Goal: Information Seeking & Learning: Find specific fact

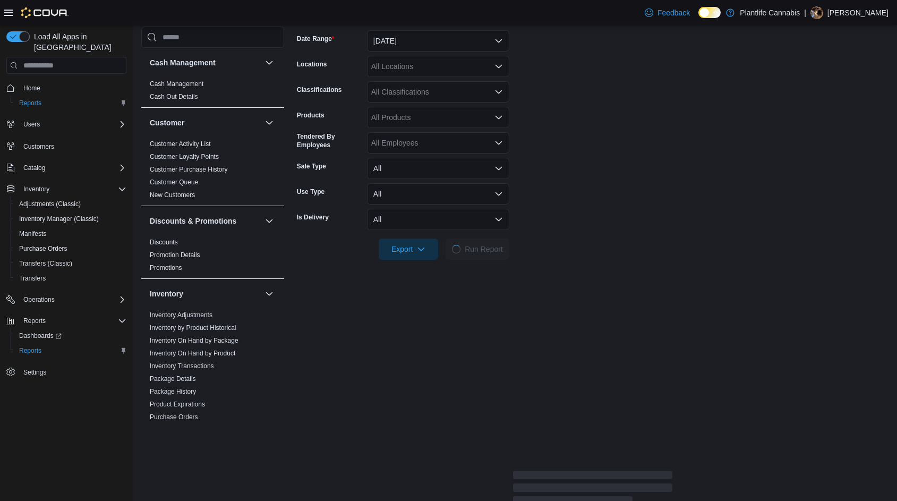
scroll to position [528, 0]
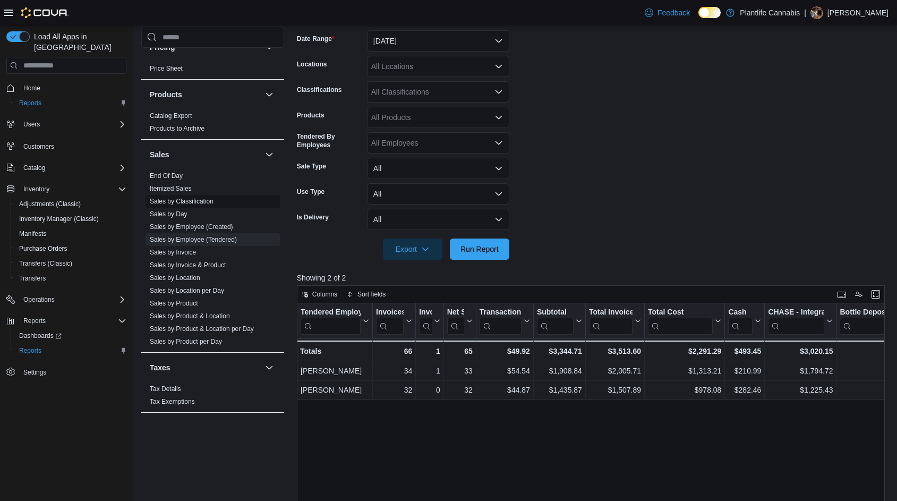
click at [193, 248] on link "Sales by Invoice" at bounding box center [173, 251] width 46 height 7
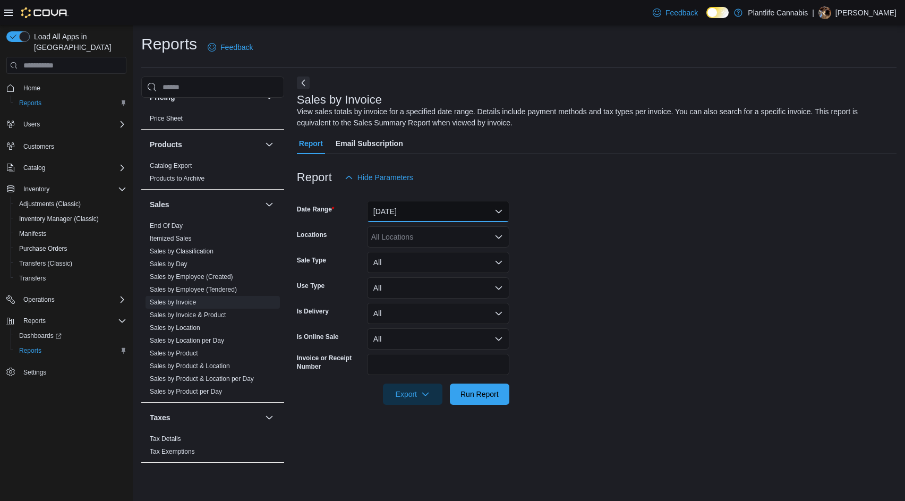
click at [408, 212] on button "[DATE]" at bounding box center [438, 211] width 142 height 21
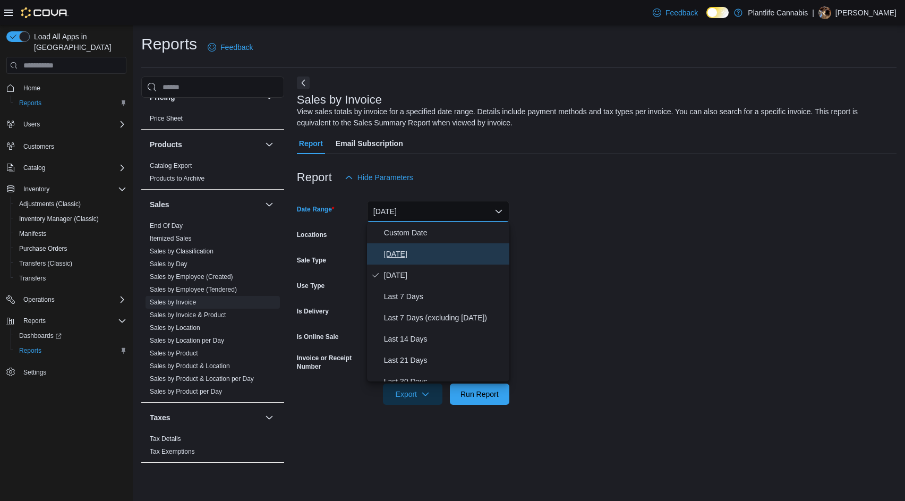
click at [418, 252] on span "[DATE]" at bounding box center [444, 253] width 121 height 13
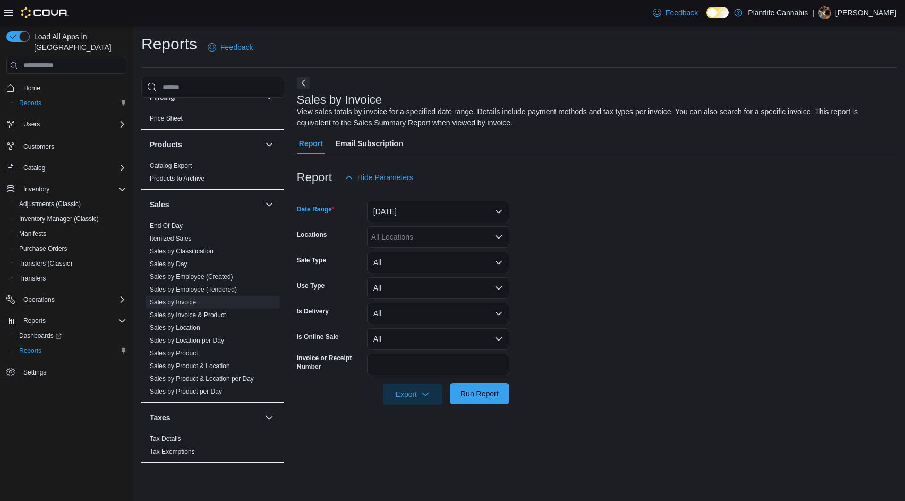
click at [490, 396] on span "Run Report" at bounding box center [479, 393] width 38 height 11
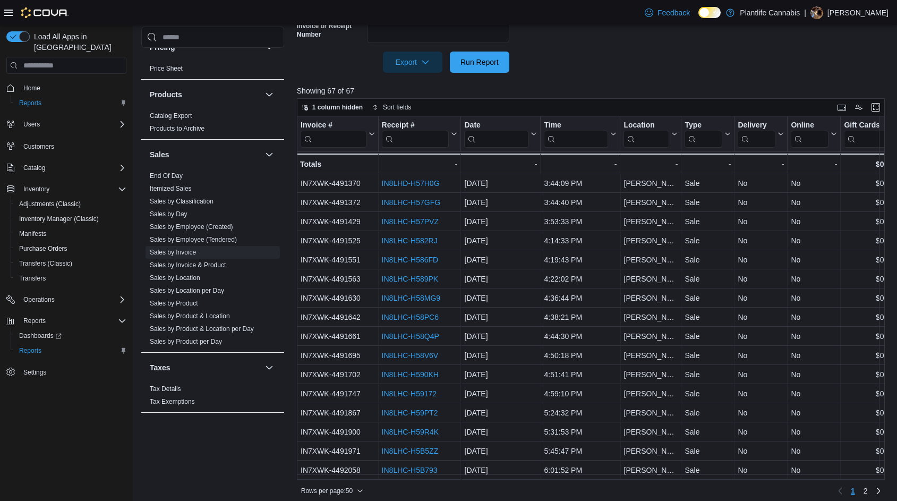
scroll to position [339, 0]
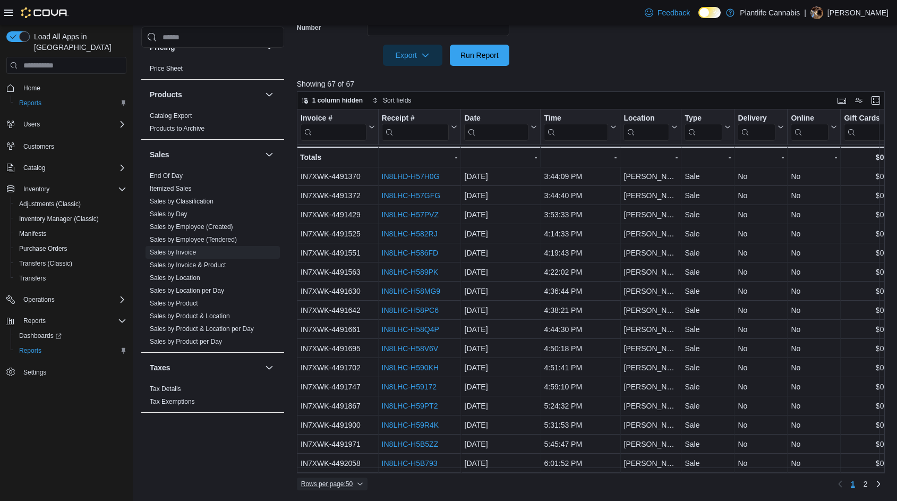
drag, startPoint x: 346, startPoint y: 486, endPoint x: 347, endPoint y: 477, distance: 9.6
click at [346, 485] on span "Rows per page : 50" at bounding box center [327, 483] width 52 height 8
click at [349, 464] on span "100 rows" at bounding box center [346, 462] width 34 height 8
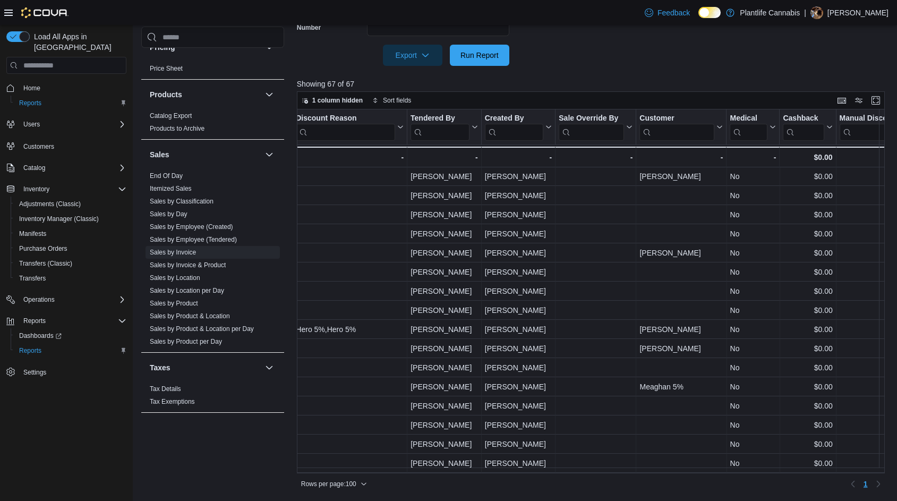
scroll to position [981, 1229]
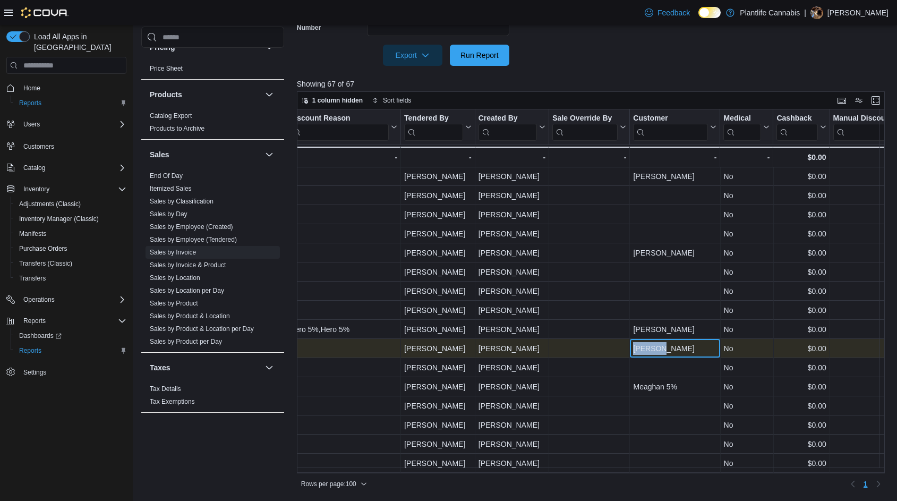
drag, startPoint x: 672, startPoint y: 338, endPoint x: 629, endPoint y: 348, distance: 44.2
click at [629, 348] on div "3.01% - Markdown Percent, column 18, row 61 - Discount Reason, column 19, row 6…" at bounding box center [135, 348] width 2135 height 19
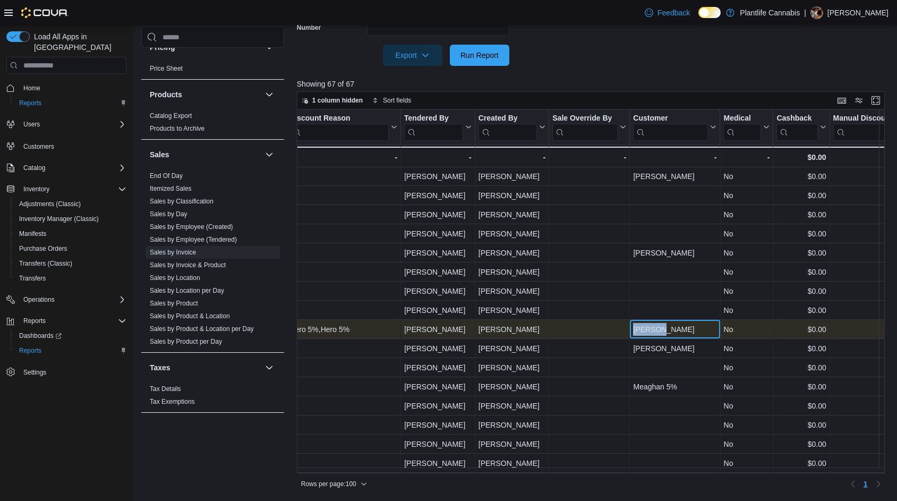
drag, startPoint x: 644, startPoint y: 341, endPoint x: 663, endPoint y: 324, distance: 25.2
click at [663, 324] on div "[PERSON_NAME]" at bounding box center [674, 329] width 83 height 13
copy div "[PERSON_NAME]"
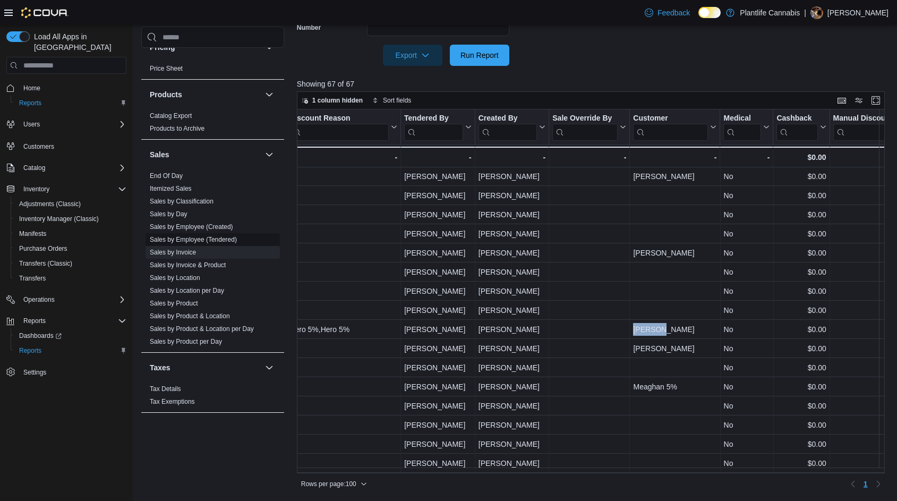
click at [196, 241] on link "Sales by Employee (Tendered)" at bounding box center [193, 239] width 87 height 7
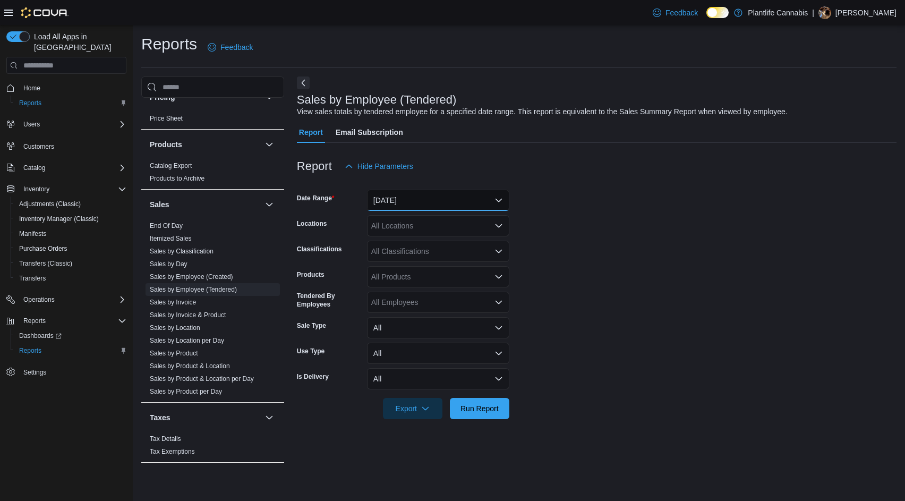
click at [434, 204] on button "[DATE]" at bounding box center [438, 200] width 142 height 21
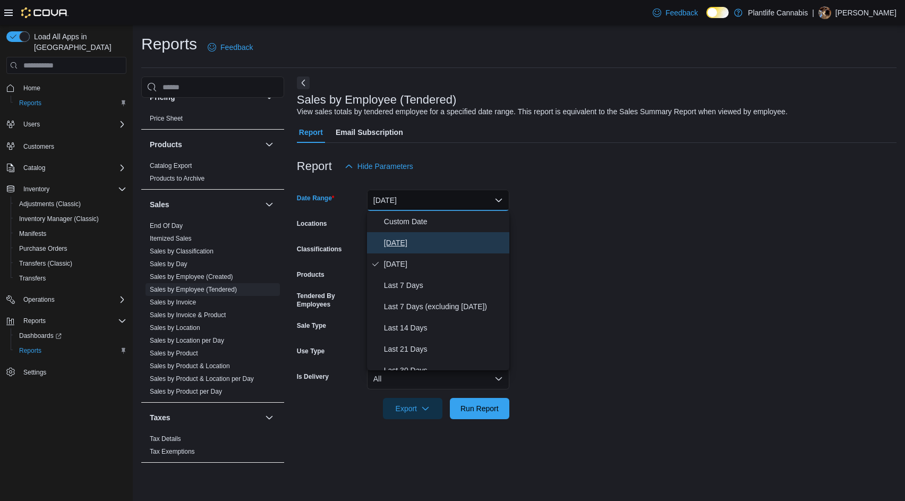
click at [415, 233] on button "[DATE]" at bounding box center [438, 242] width 142 height 21
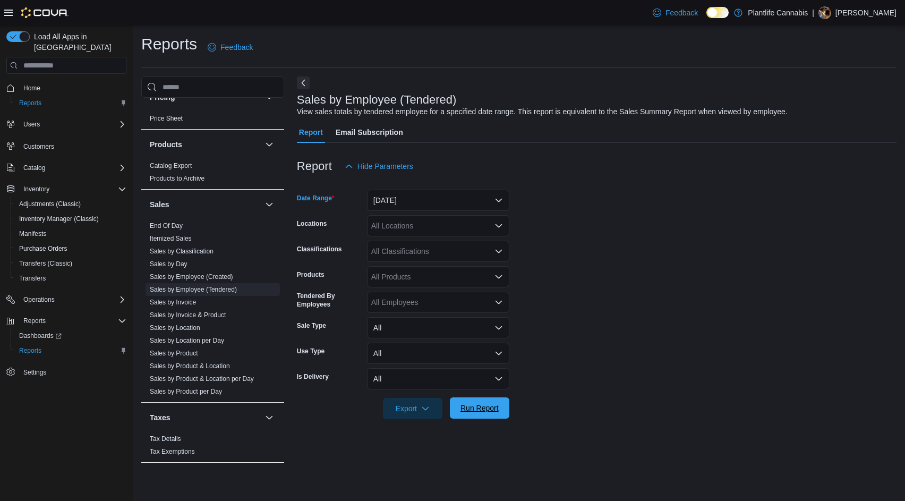
drag, startPoint x: 486, startPoint y: 418, endPoint x: 485, endPoint y: 405, distance: 12.8
click at [486, 415] on span "Run Report" at bounding box center [479, 407] width 47 height 21
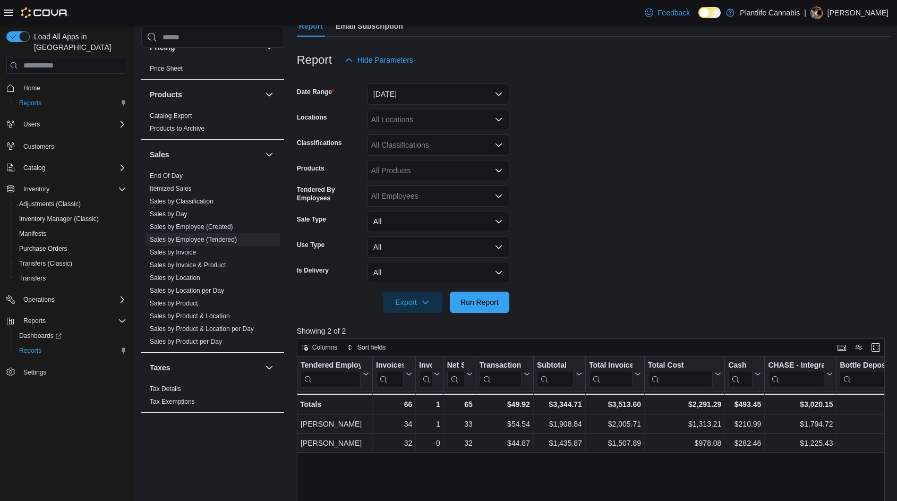
scroll to position [159, 0]
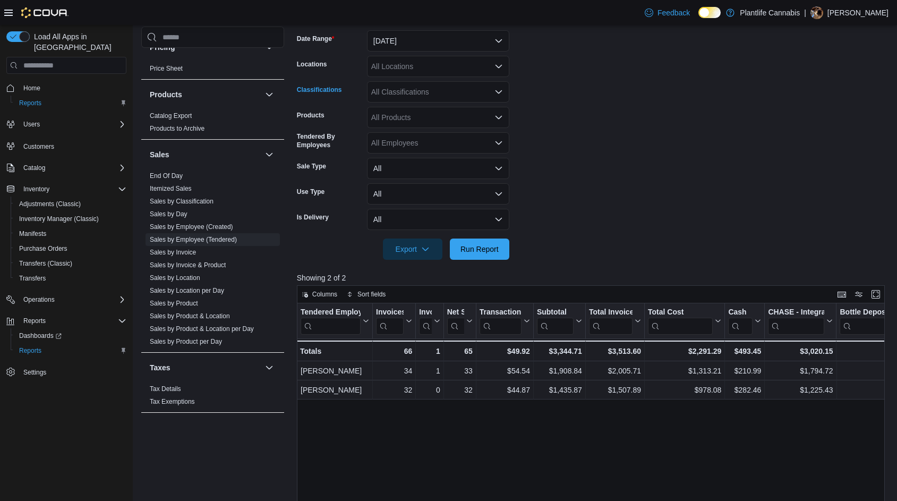
click at [405, 90] on div "All Classifications" at bounding box center [438, 91] width 142 height 21
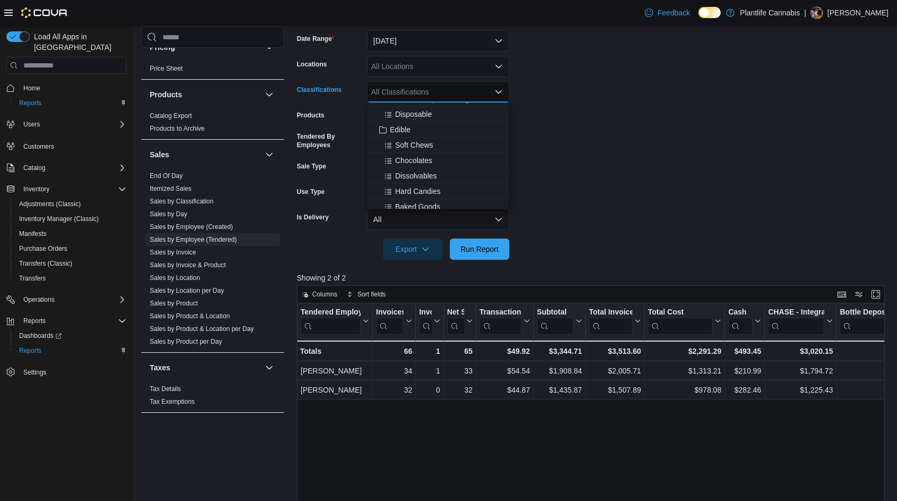
scroll to position [106, 0]
click at [432, 157] on span "Accessory Group" at bounding box center [418, 157] width 57 height 11
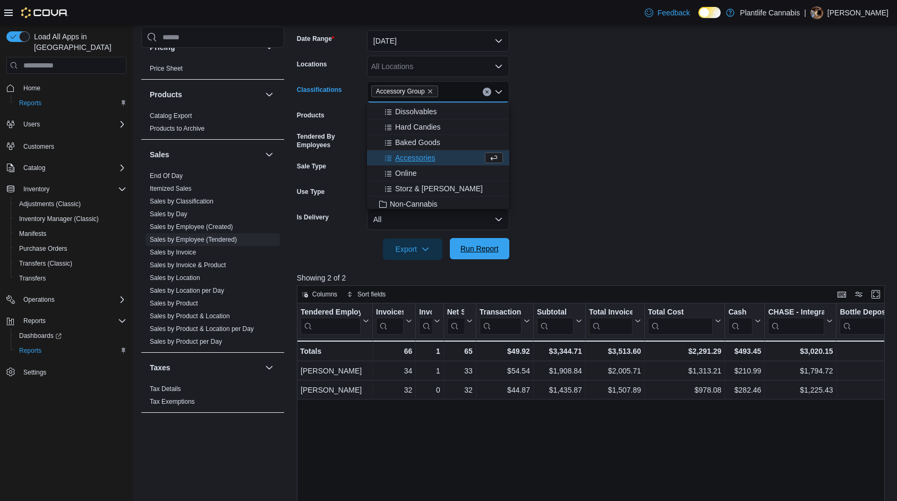
click at [484, 256] on span "Run Report" at bounding box center [479, 248] width 47 height 21
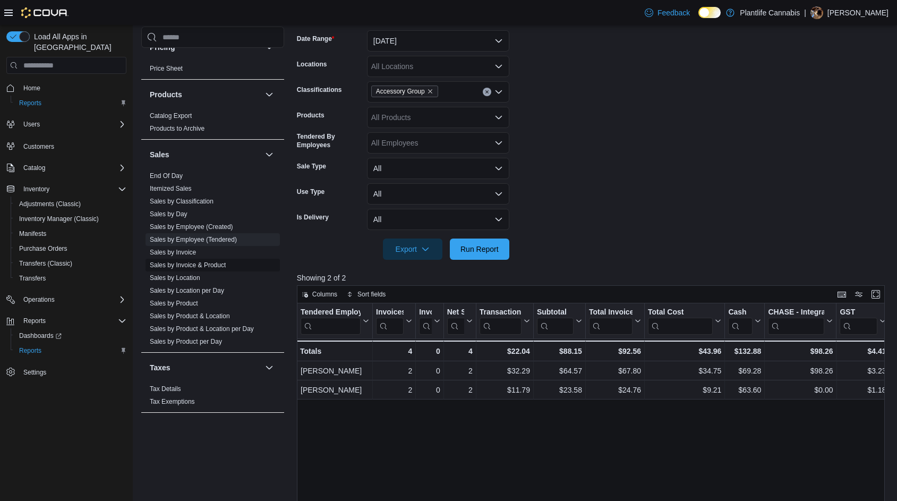
click at [205, 261] on link "Sales by Invoice & Product" at bounding box center [188, 264] width 76 height 7
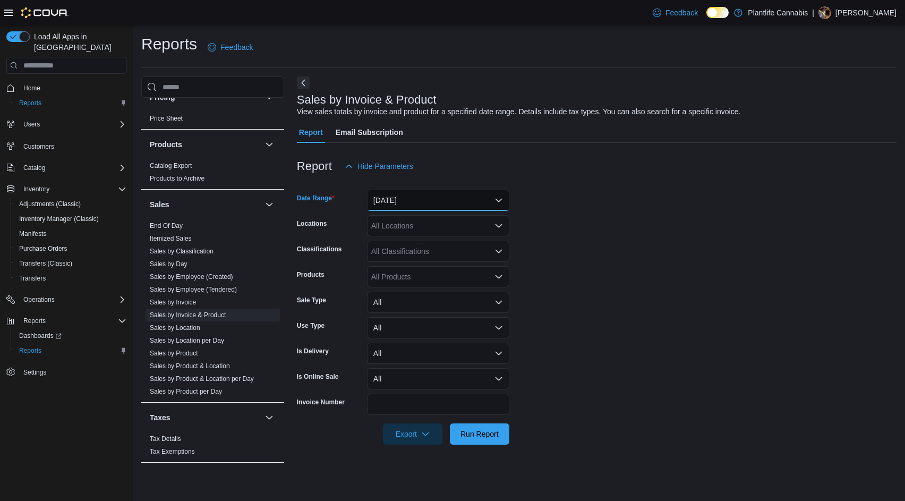
click at [386, 202] on button "[DATE]" at bounding box center [438, 200] width 142 height 21
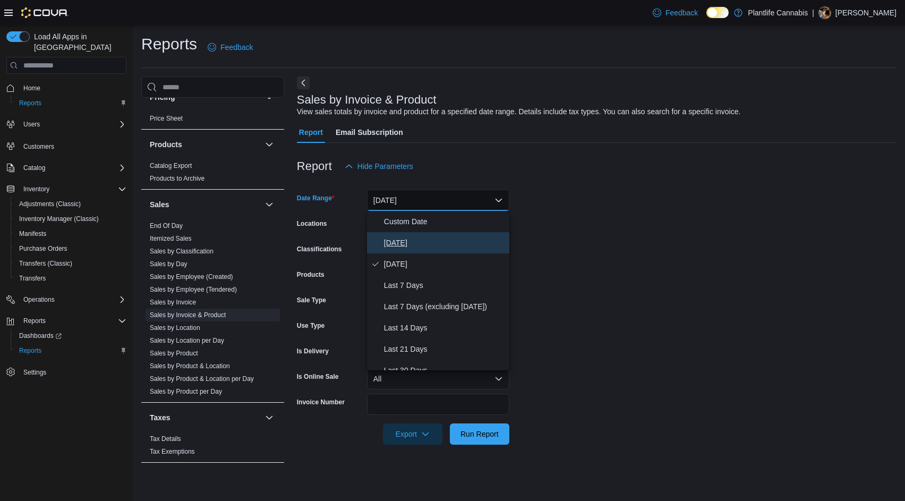
click at [402, 243] on span "[DATE]" at bounding box center [444, 242] width 121 height 13
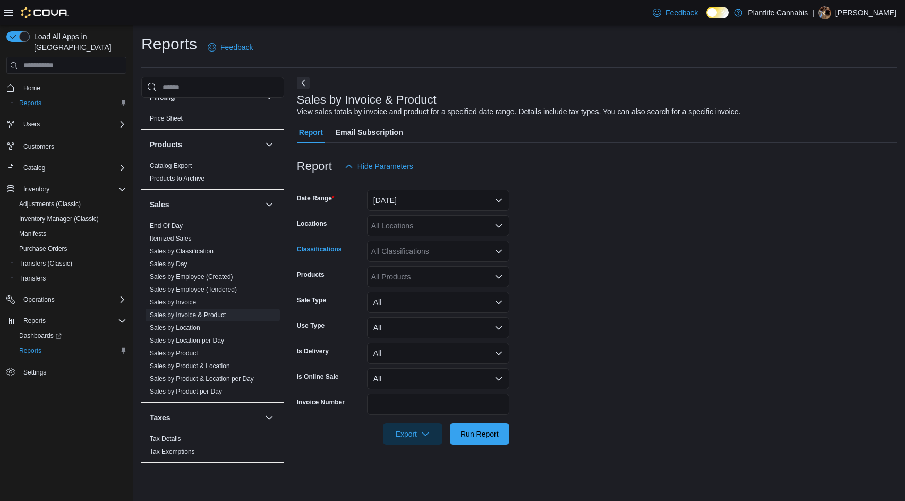
click at [427, 248] on div "All Classifications" at bounding box center [438, 251] width 142 height 21
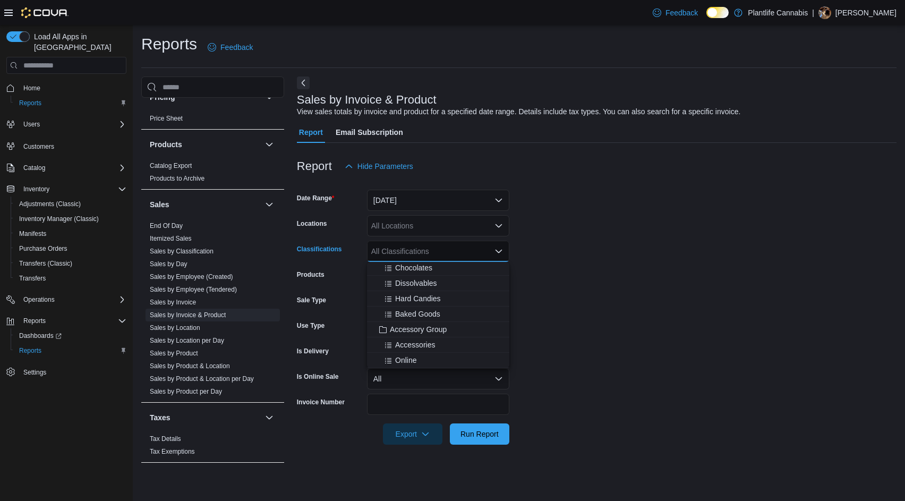
scroll to position [159, 0]
click at [439, 266] on span "Accessory Group" at bounding box center [418, 264] width 57 height 11
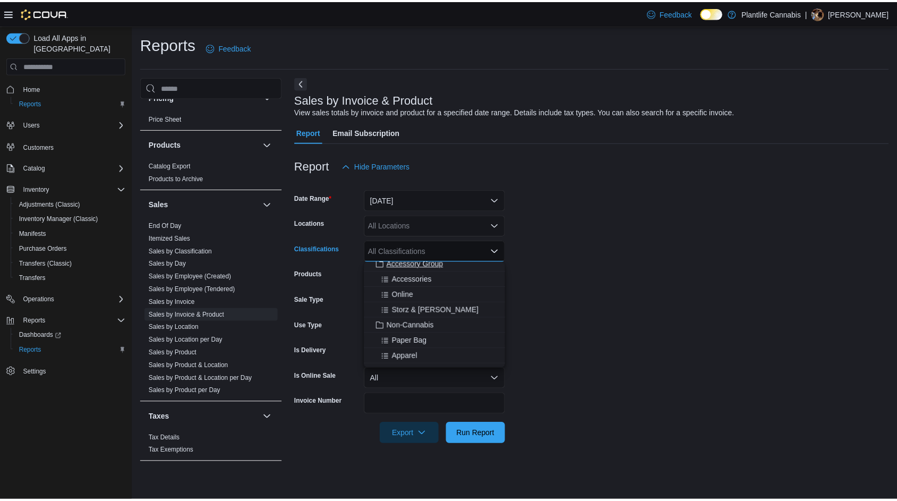
scroll to position [154, 0]
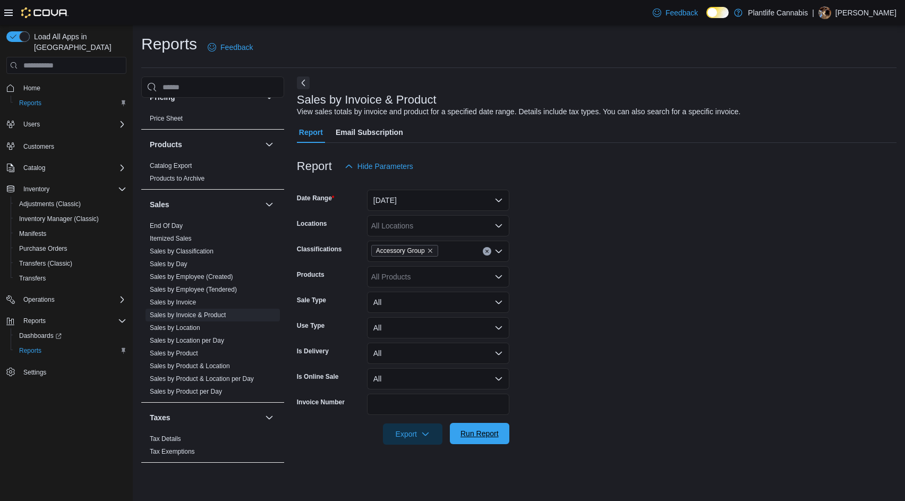
click at [479, 436] on span "Run Report" at bounding box center [479, 433] width 38 height 11
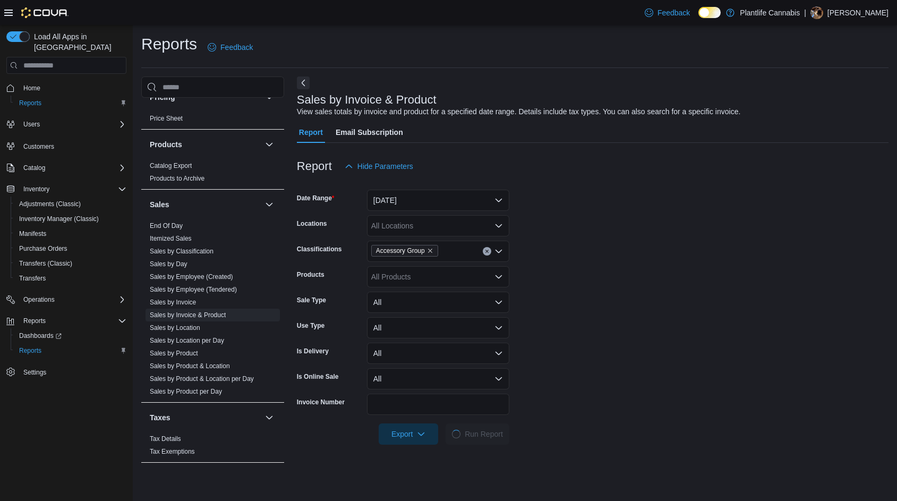
scroll to position [265, 0]
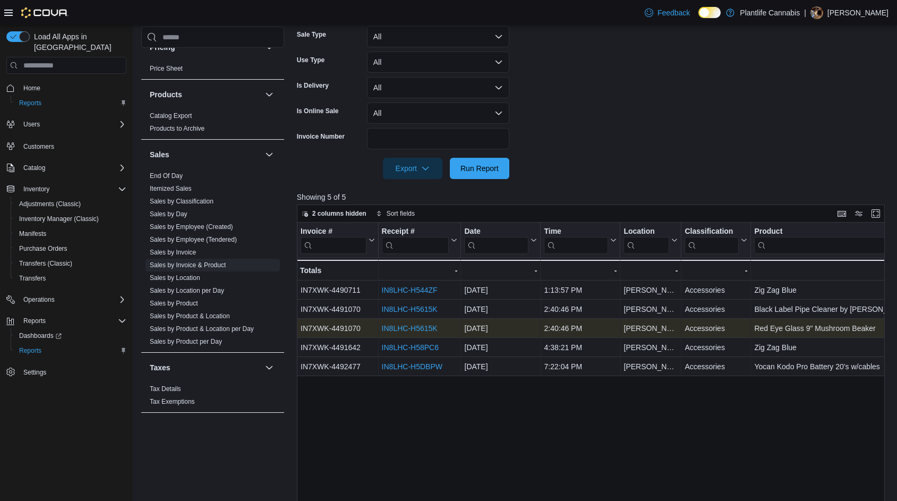
click at [401, 331] on link "IN8LHC-H5615K" at bounding box center [409, 328] width 56 height 8
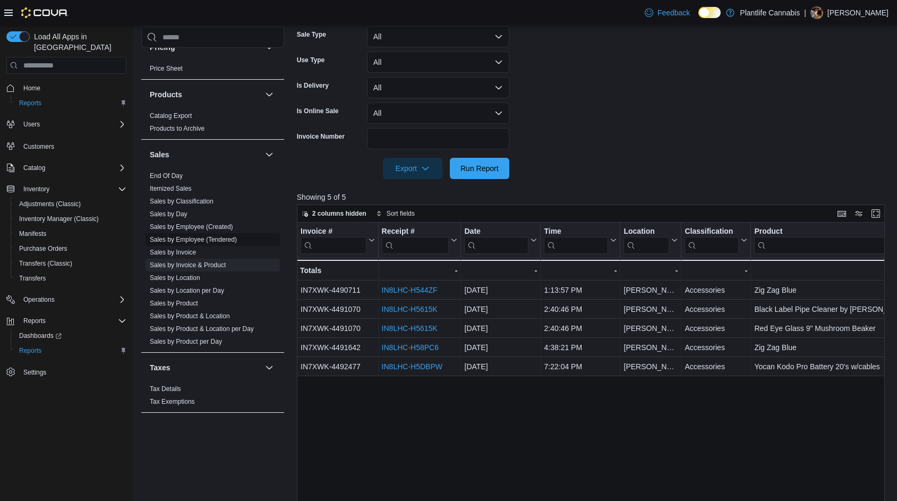
click at [192, 235] on span "Sales by Employee (Tendered)" at bounding box center [193, 239] width 87 height 8
click at [225, 239] on link "Sales by Employee (Tendered)" at bounding box center [193, 239] width 87 height 7
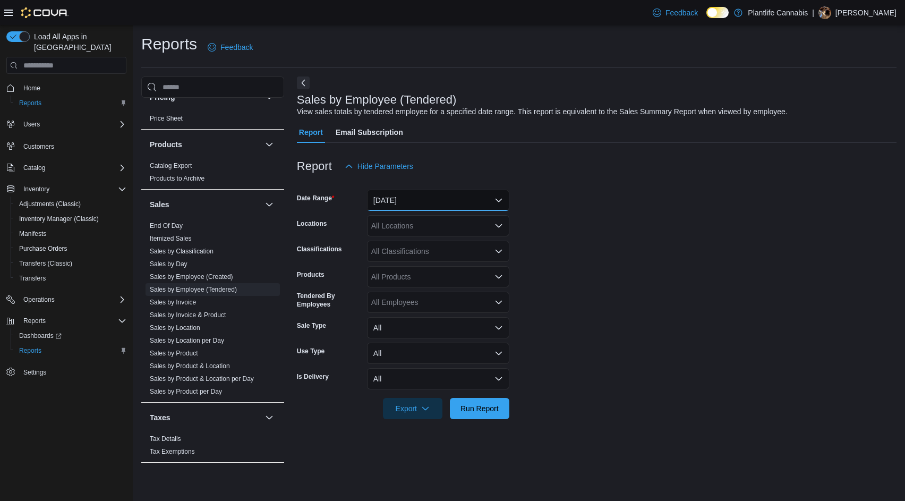
click at [398, 200] on button "[DATE]" at bounding box center [438, 200] width 142 height 21
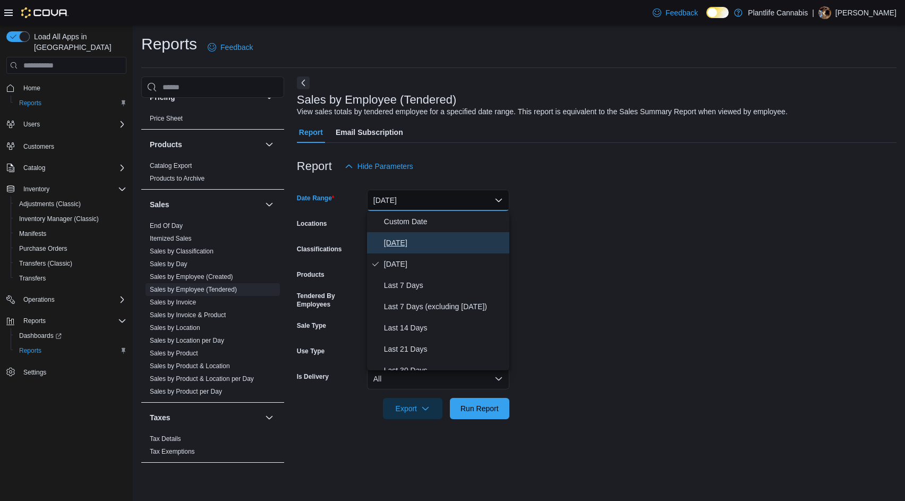
click at [417, 241] on span "[DATE]" at bounding box center [444, 242] width 121 height 13
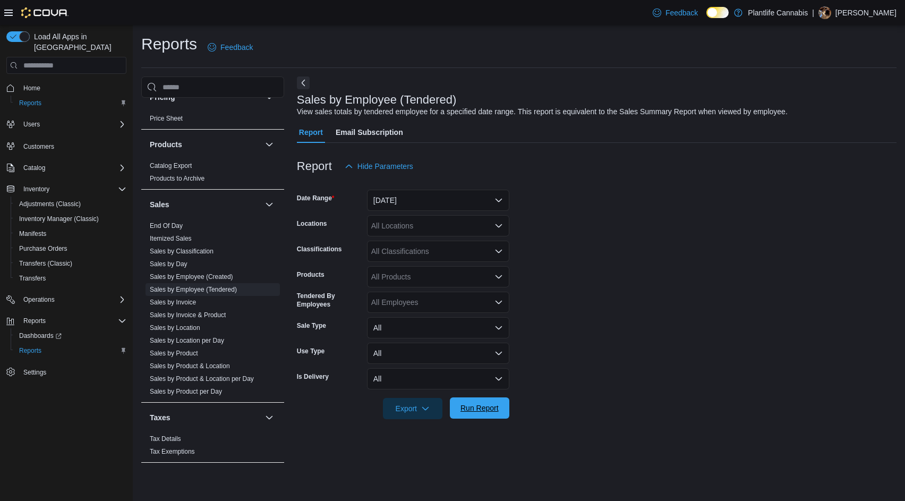
click at [490, 407] on span "Run Report" at bounding box center [479, 407] width 38 height 11
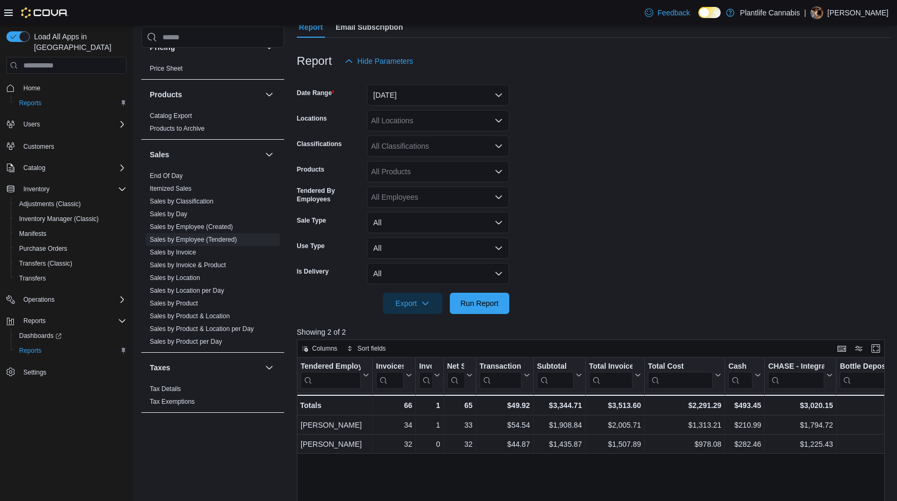
scroll to position [106, 0]
click at [487, 300] on span "Run Report" at bounding box center [479, 301] width 38 height 11
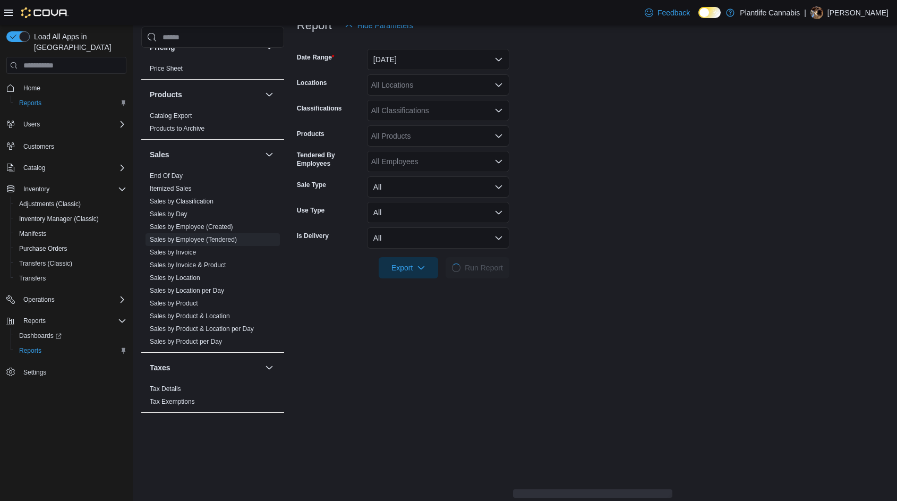
scroll to position [159, 0]
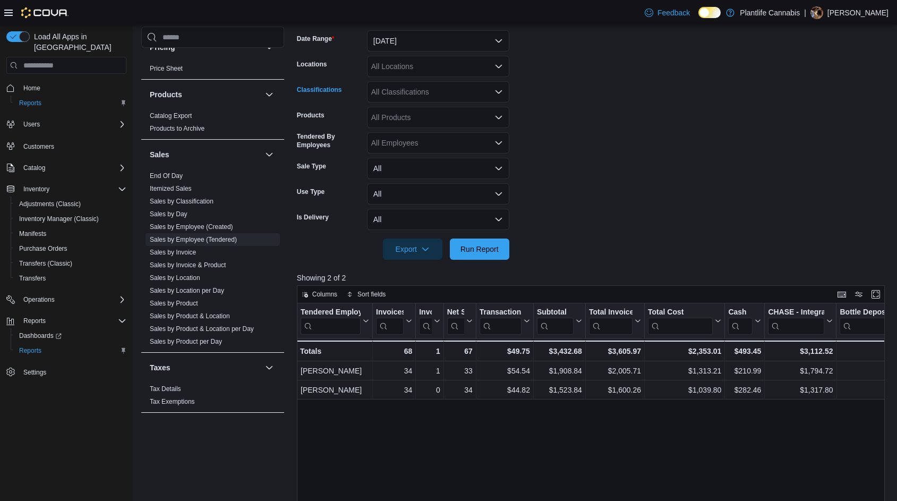
click at [419, 93] on div "All Classifications" at bounding box center [438, 91] width 142 height 21
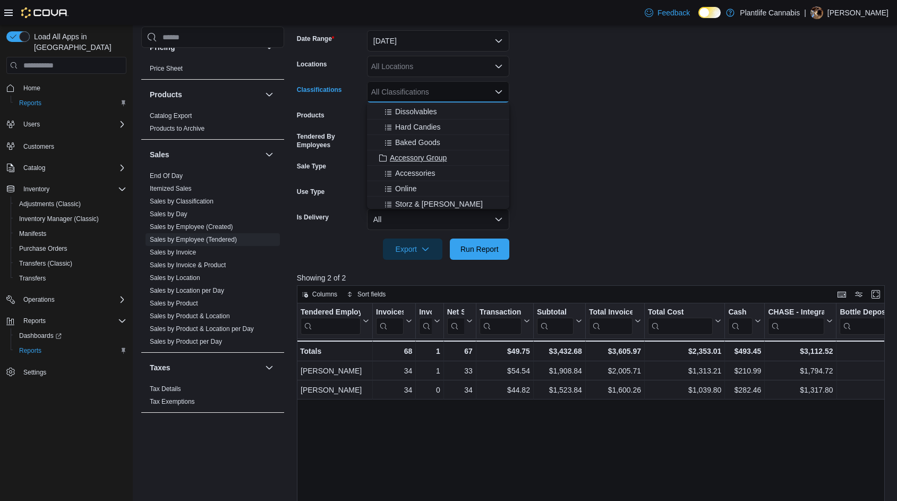
click at [440, 159] on span "Accessory Group" at bounding box center [418, 157] width 57 height 11
click at [497, 242] on span "Run Report" at bounding box center [479, 248] width 47 height 21
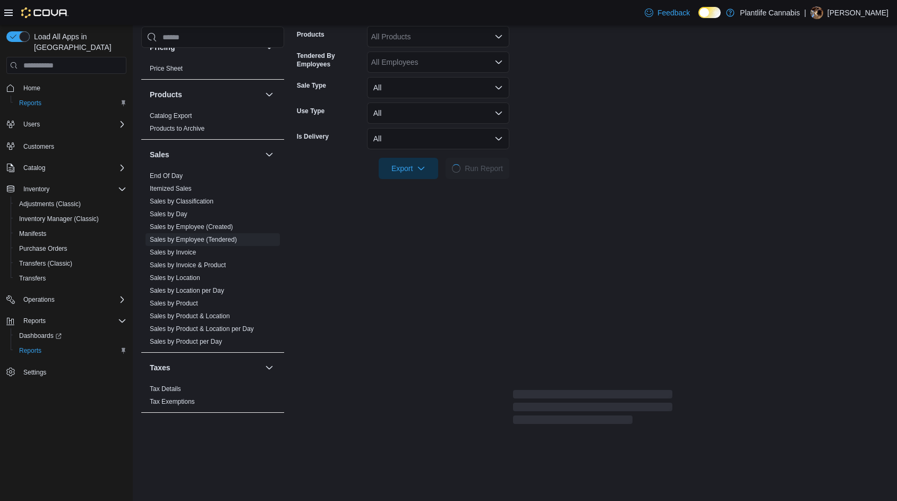
scroll to position [265, 0]
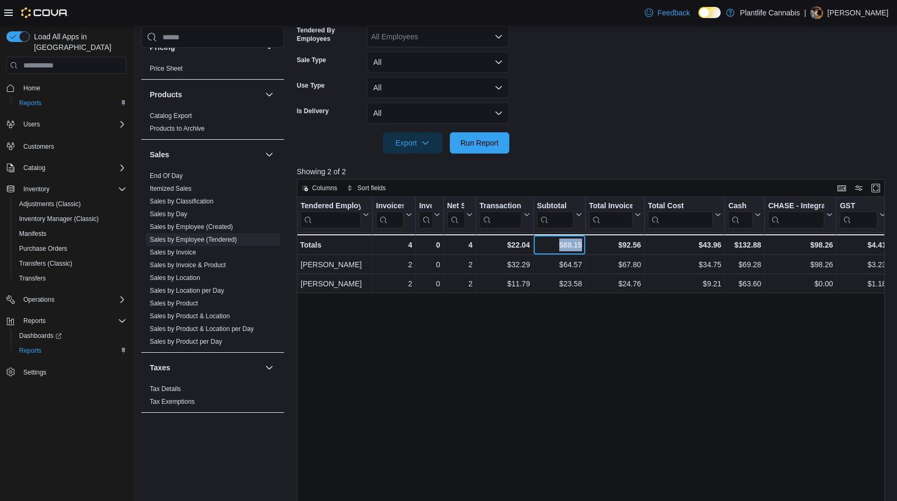
drag, startPoint x: 569, startPoint y: 243, endPoint x: 602, endPoint y: 248, distance: 33.9
click at [602, 248] on div "Totals - Tendered Employee, column 1, row 3 4 - Invoices Sold, column 2, row 3 …" at bounding box center [898, 244] width 1203 height 21
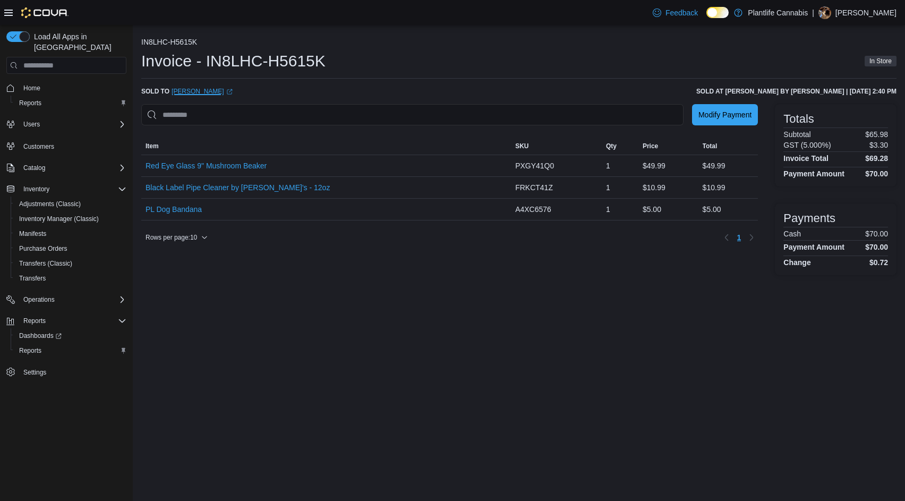
click at [189, 91] on link "Kristan (opens in a new tab or window)" at bounding box center [201, 91] width 61 height 8
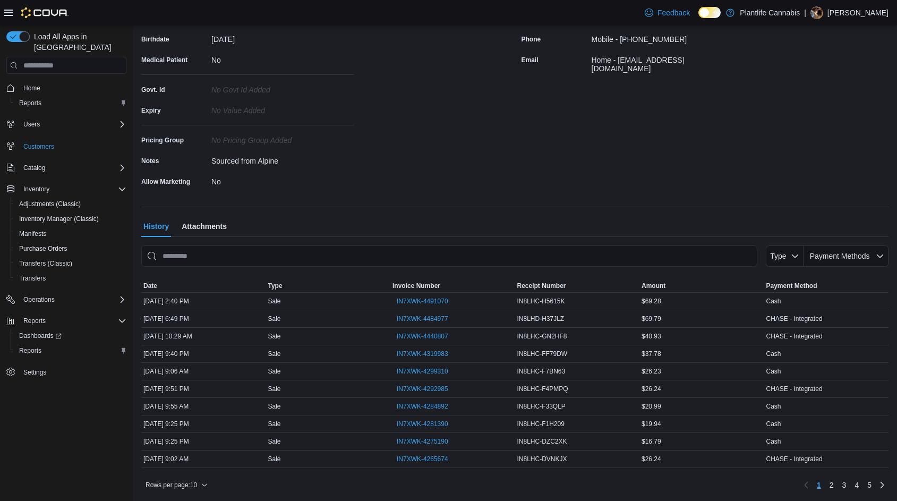
scroll to position [167, 0]
click at [775, 312] on div "CHASE - Integrated" at bounding box center [826, 317] width 125 height 13
drag, startPoint x: 563, startPoint y: 354, endPoint x: 554, endPoint y: 331, distance: 24.6
click at [562, 351] on span "IN8LHC-FF79DW" at bounding box center [542, 352] width 50 height 8
click at [192, 482] on span "Rows per page : 10" at bounding box center [171, 483] width 52 height 8
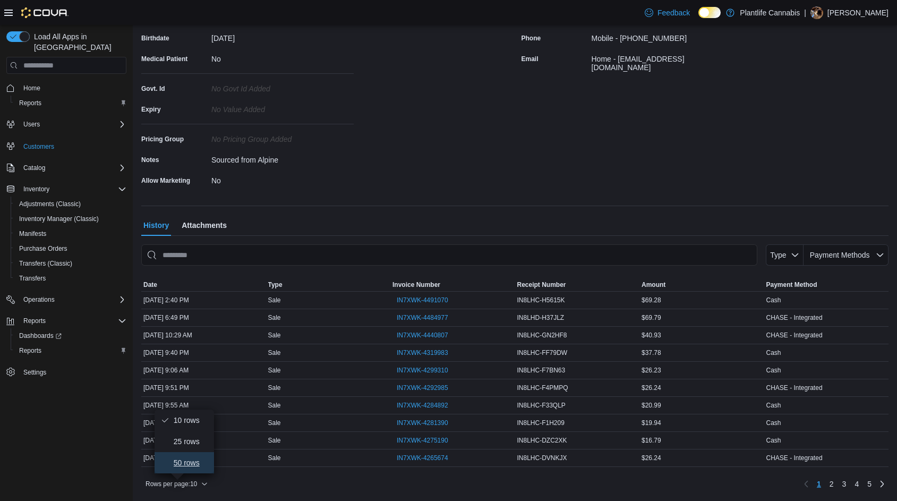
click at [191, 466] on span "50 rows" at bounding box center [191, 462] width 34 height 8
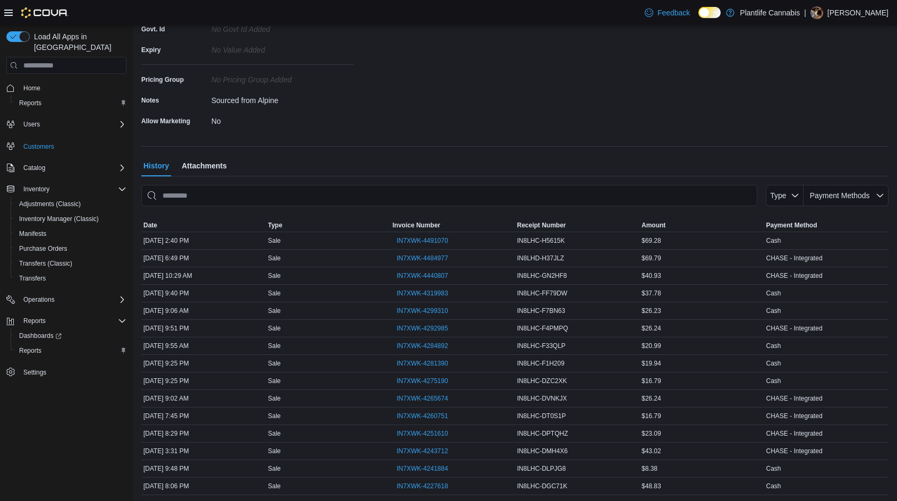
scroll to position [326, 0]
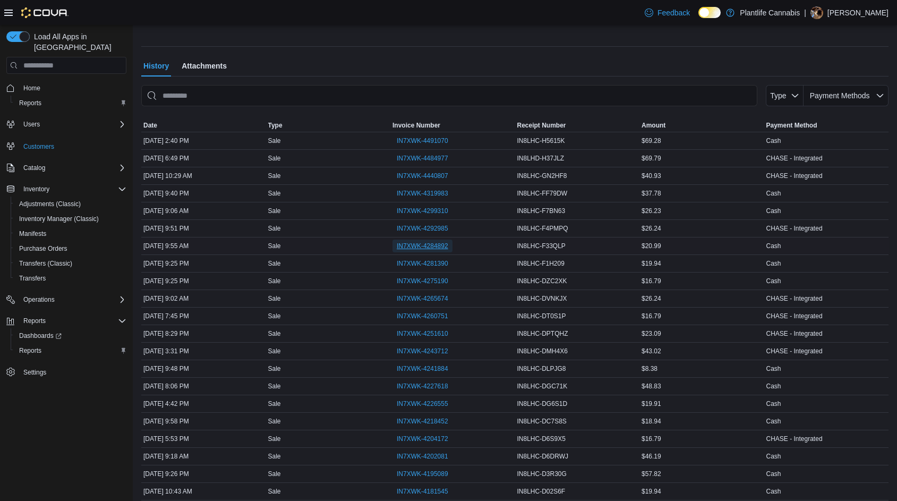
click at [424, 244] on span "IN7XWK-4284892" at bounding box center [423, 246] width 52 height 8
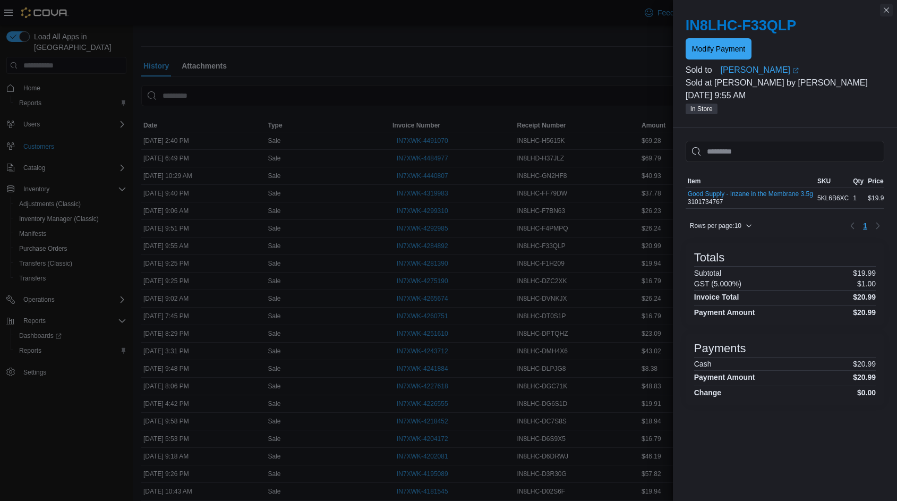
click at [885, 11] on button "Close this dialog" at bounding box center [886, 10] width 13 height 13
